Goal: Task Accomplishment & Management: Complete application form

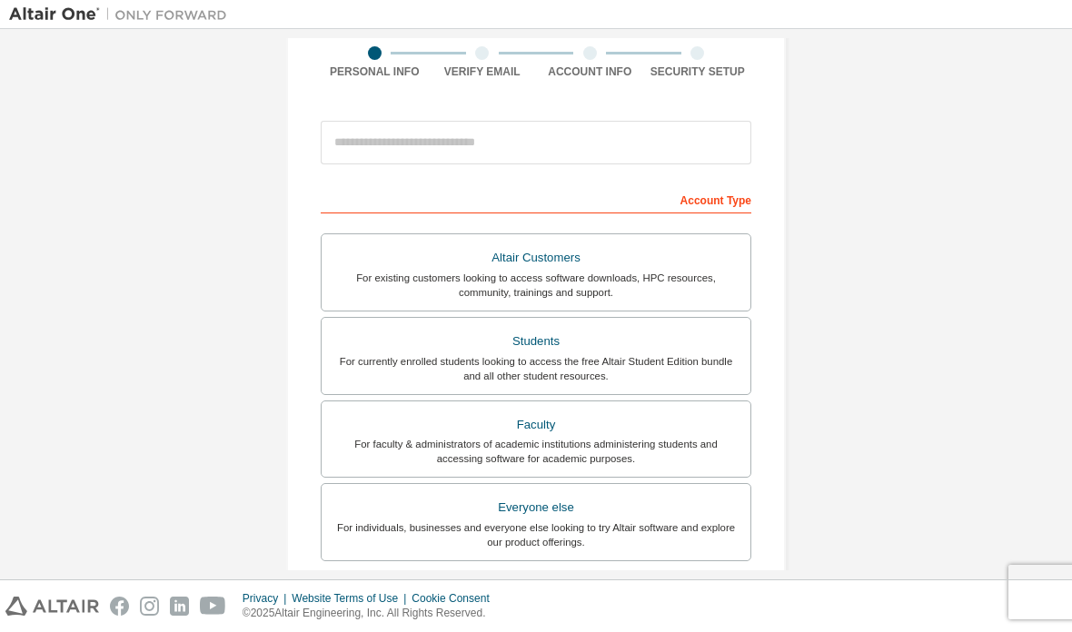
scroll to position [291, 0]
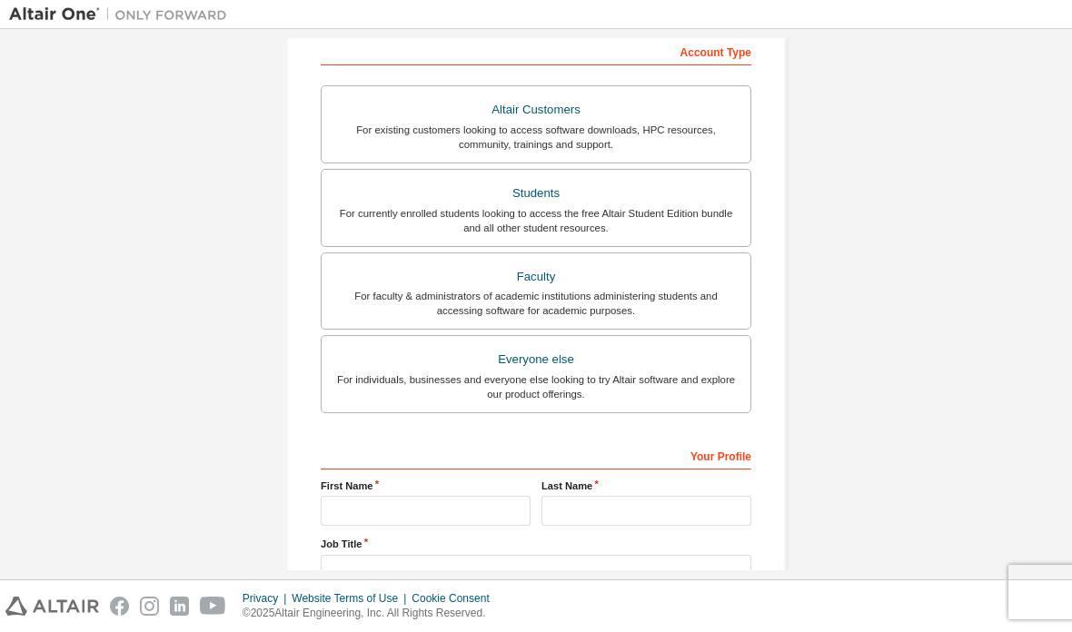
click at [352, 194] on div "Students" at bounding box center [536, 193] width 407 height 25
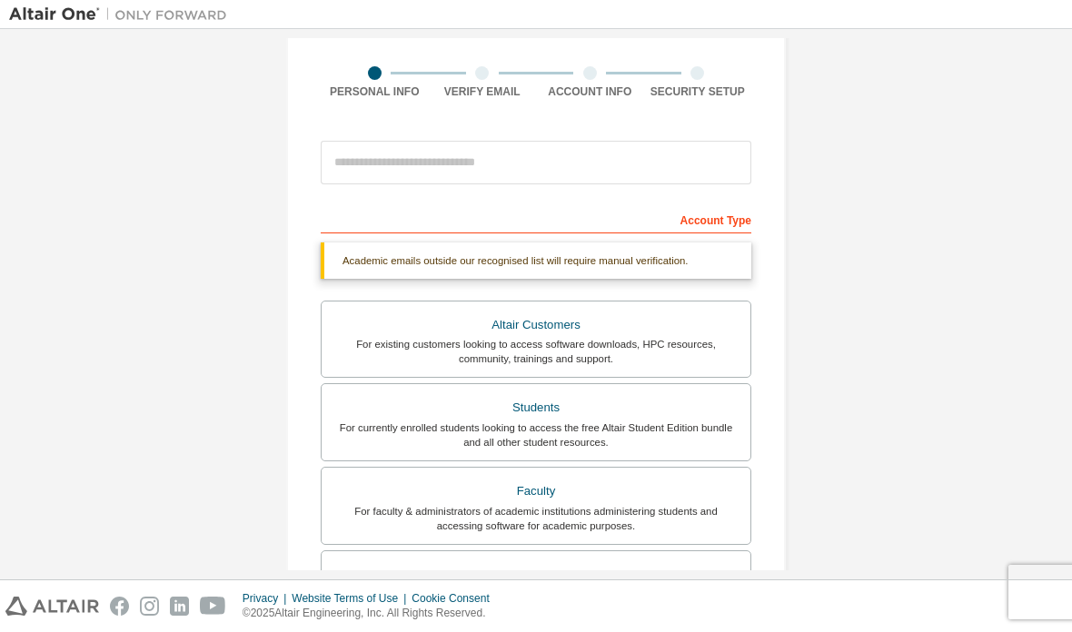
scroll to position [122, 0]
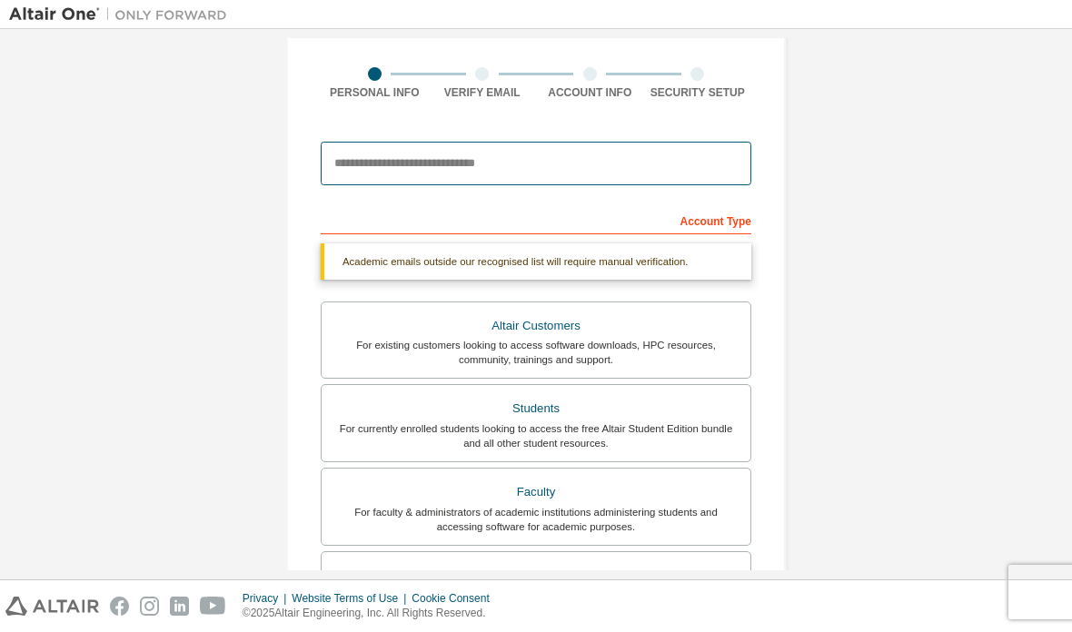
click at [361, 166] on input "email" at bounding box center [536, 164] width 431 height 44
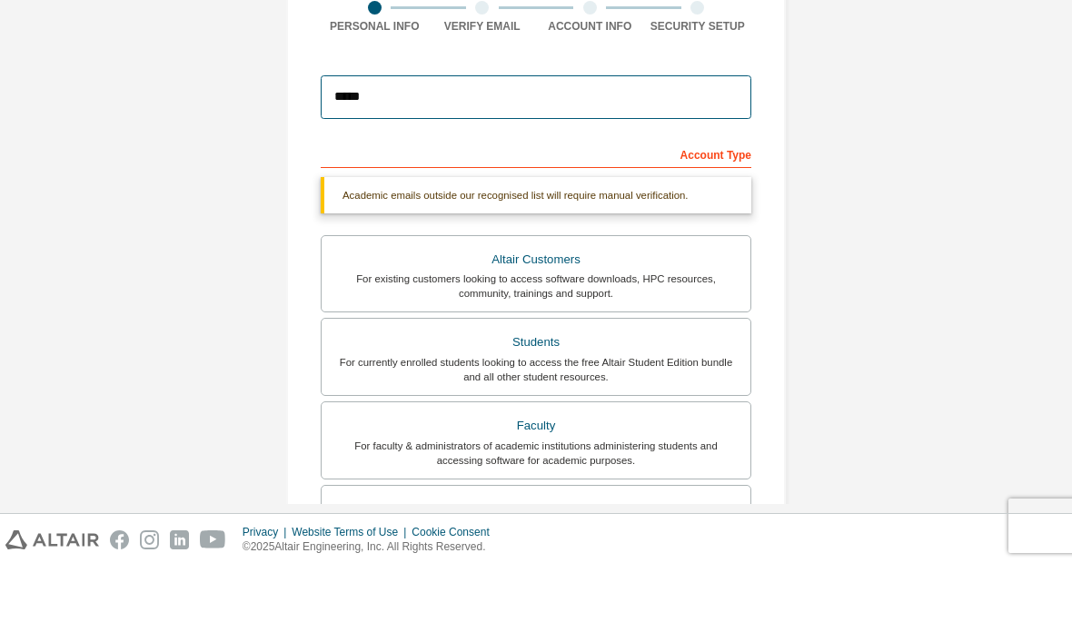
type input "**********"
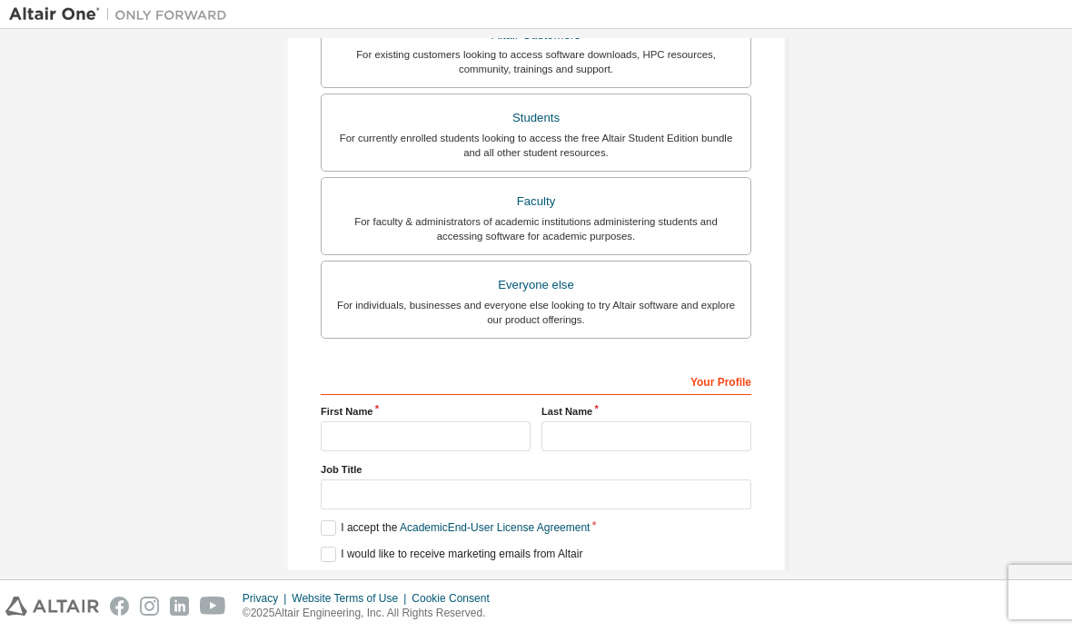
scroll to position [411, 0]
click at [358, 91] on label "Altair Customers For existing customers looking to access software downloads, H…" at bounding box center [536, 52] width 431 height 78
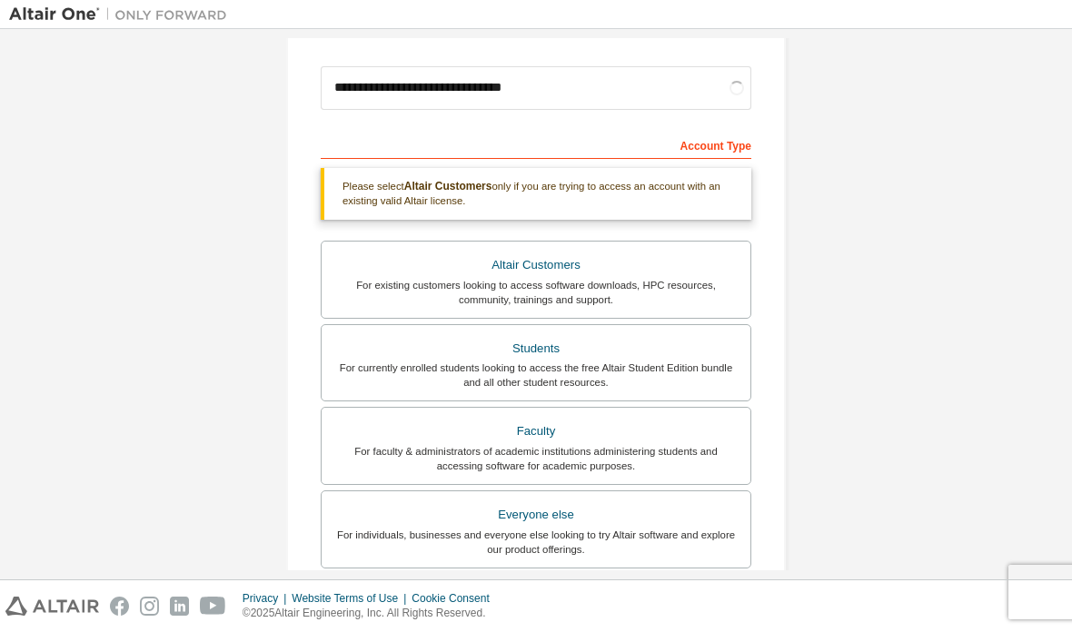
scroll to position [196, 0]
click at [350, 362] on div "For currently enrolled students looking to access the free Altair Student Editi…" at bounding box center [536, 376] width 407 height 29
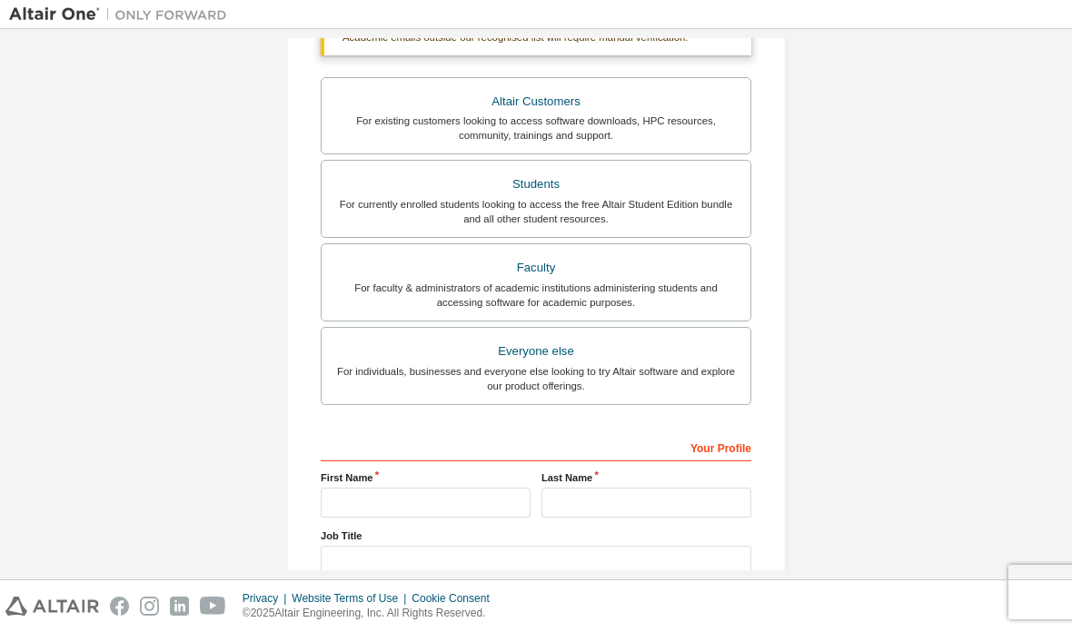
scroll to position [356, 0]
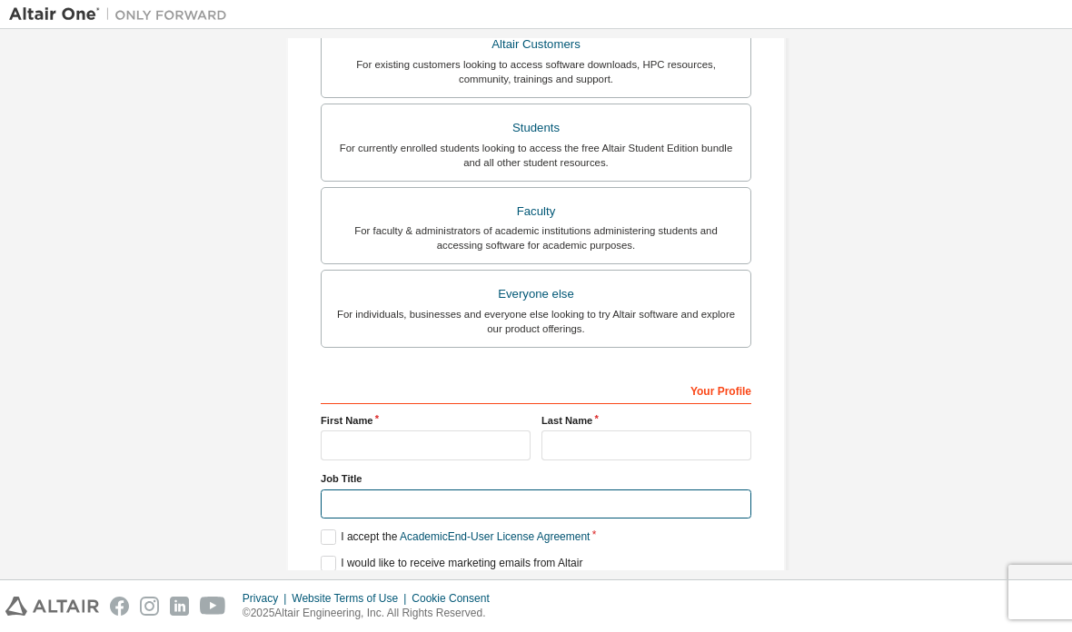
click at [360, 490] on input "text" at bounding box center [536, 505] width 431 height 30
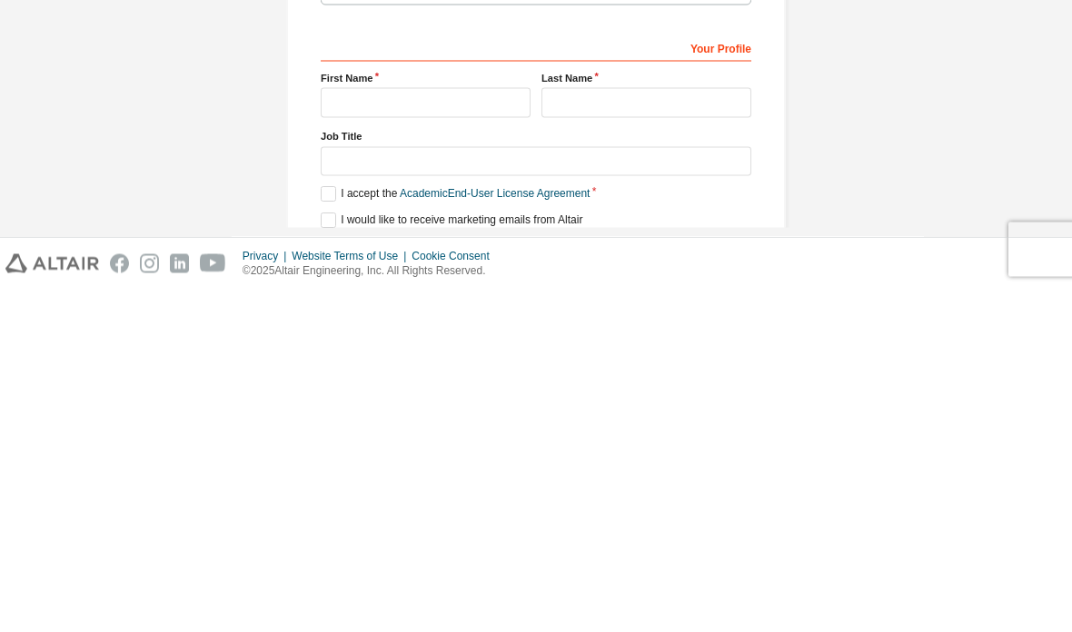
click at [459, 431] on input "text" at bounding box center [426, 446] width 210 height 30
type input "**********"
click at [645, 431] on input "text" at bounding box center [647, 446] width 210 height 30
type input "*******"
click at [337, 530] on label "I accept the Academic End-User License Agreement" at bounding box center [455, 537] width 269 height 15
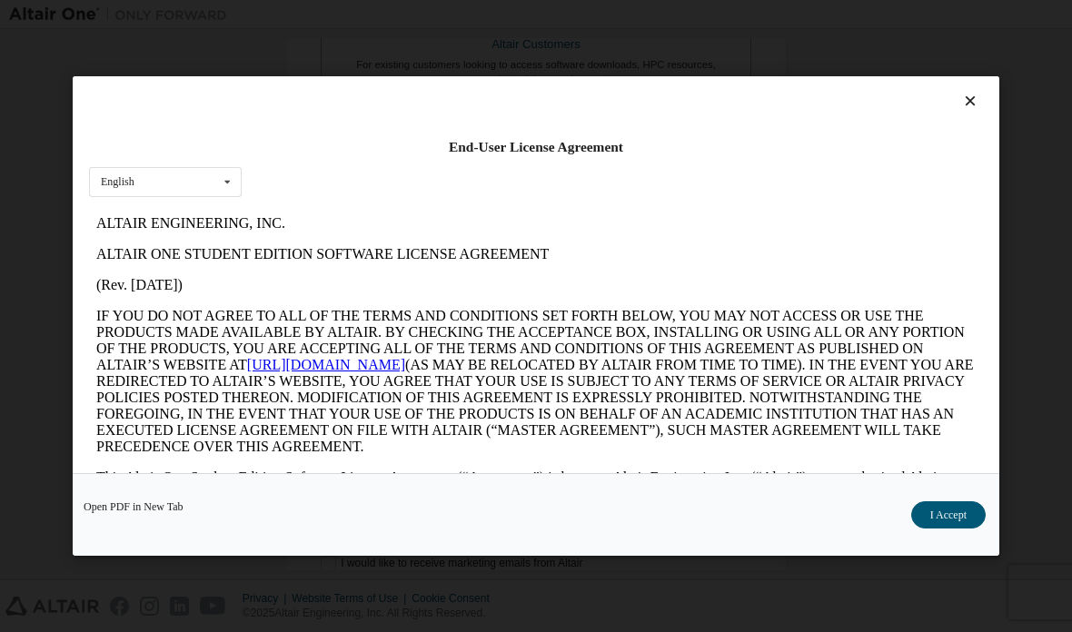
scroll to position [0, 0]
click at [946, 529] on button "I Accept" at bounding box center [948, 515] width 75 height 27
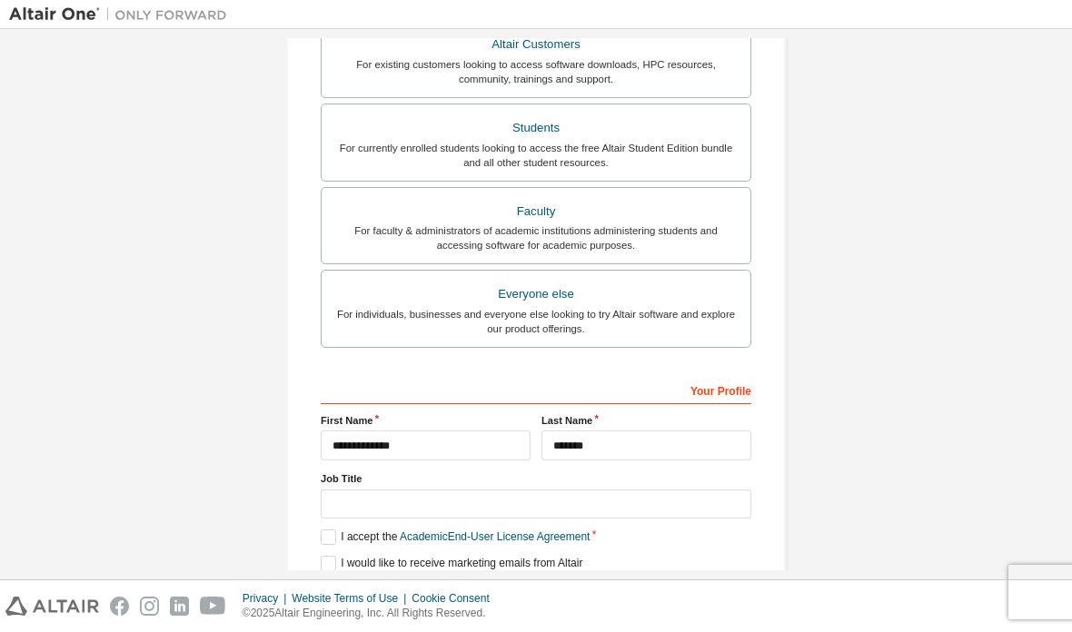
click at [551, 583] on button "Next" at bounding box center [535, 596] width 82 height 27
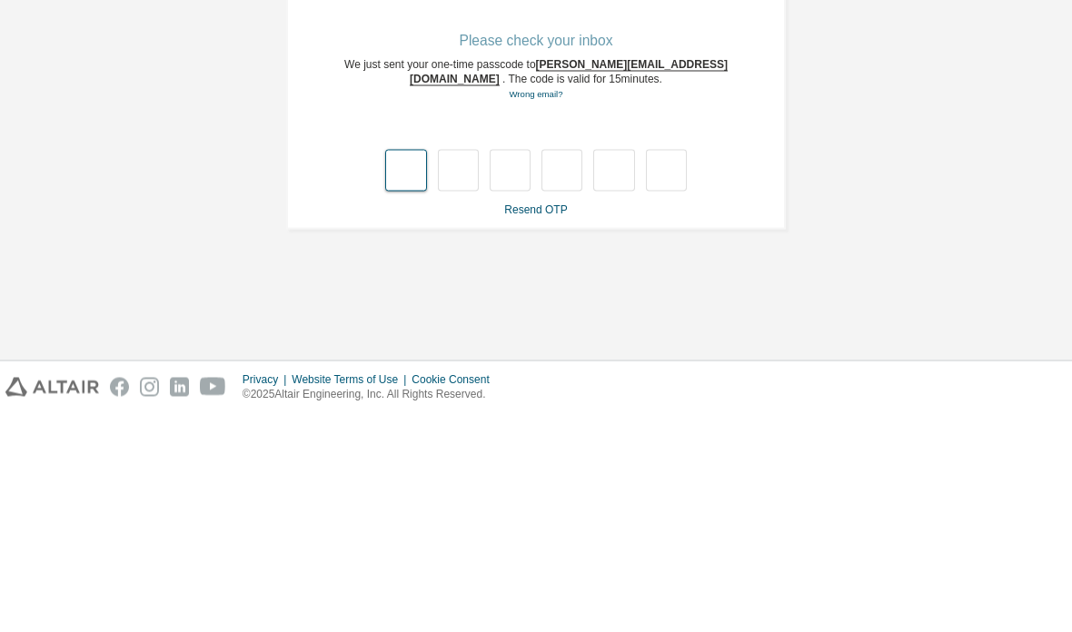
click at [403, 369] on input "text" at bounding box center [405, 390] width 41 height 42
click at [398, 369] on input "text" at bounding box center [405, 390] width 41 height 42
click at [414, 369] on input "text" at bounding box center [405, 390] width 41 height 42
paste input "*"
type input "*"
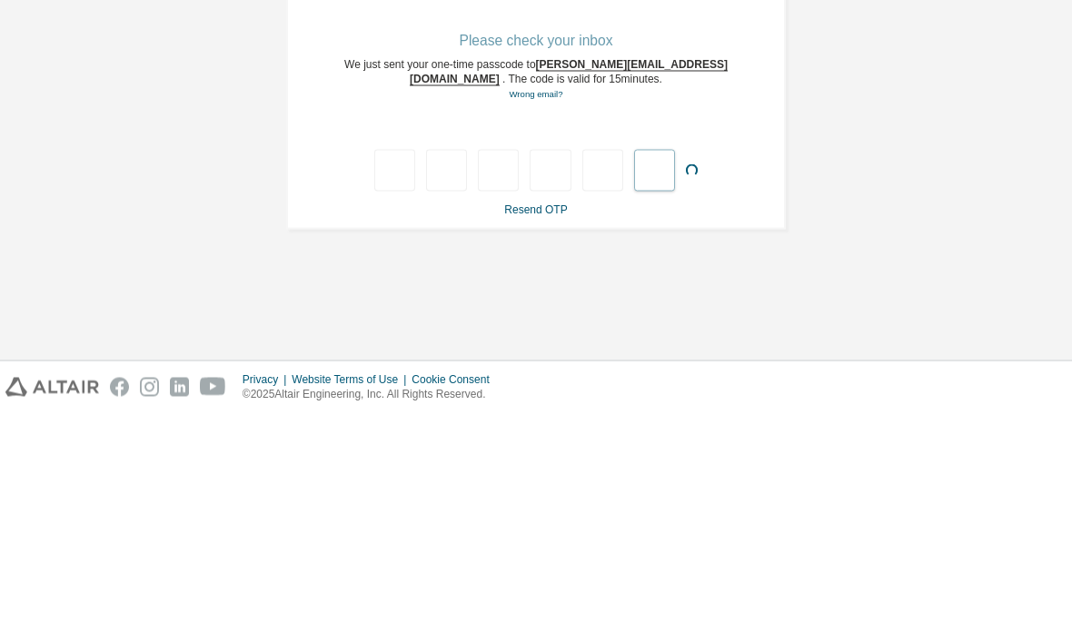
type input "*"
